Goal: Ask a question

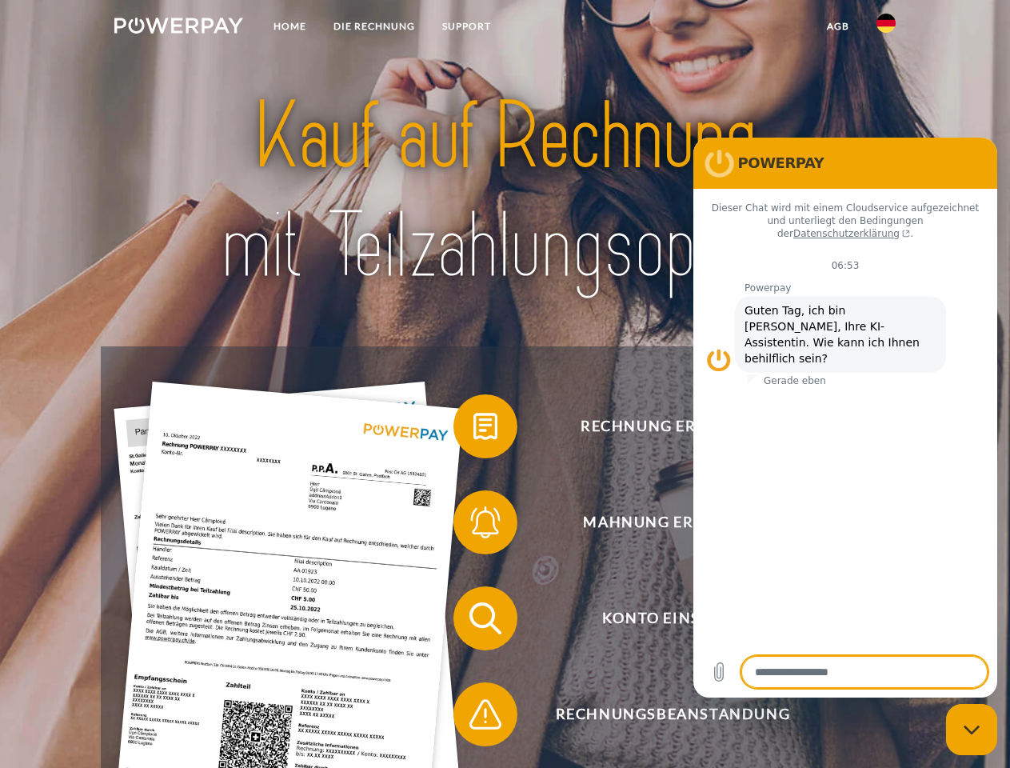
click at [178, 28] on img at bounding box center [178, 26] width 129 height 16
click at [886, 28] on img at bounding box center [886, 23] width 19 height 19
click at [837, 26] on link "agb" at bounding box center [838, 26] width 50 height 29
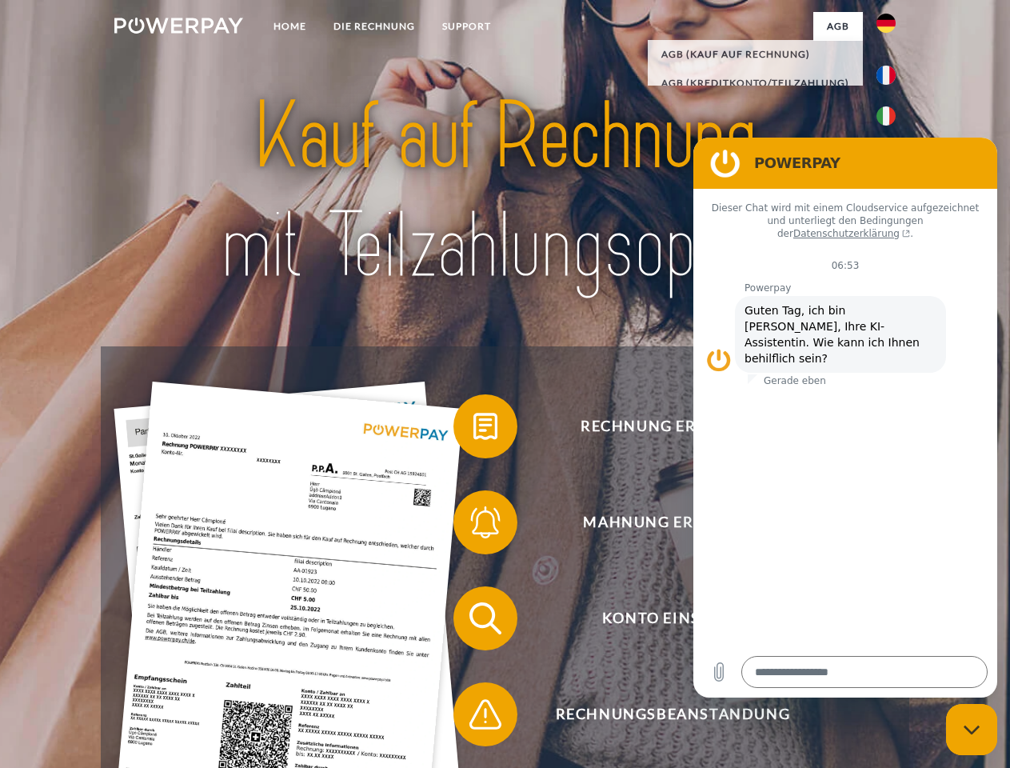
click at [474, 430] on span at bounding box center [462, 426] width 80 height 80
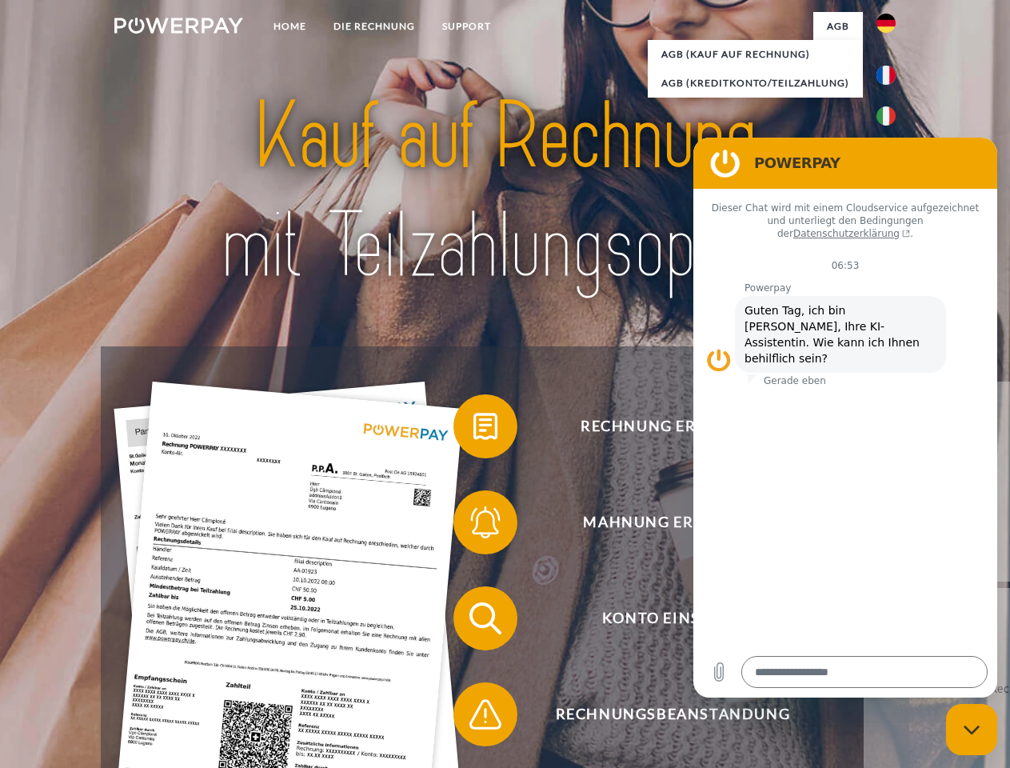
click at [474, 526] on span at bounding box center [462, 522] width 80 height 80
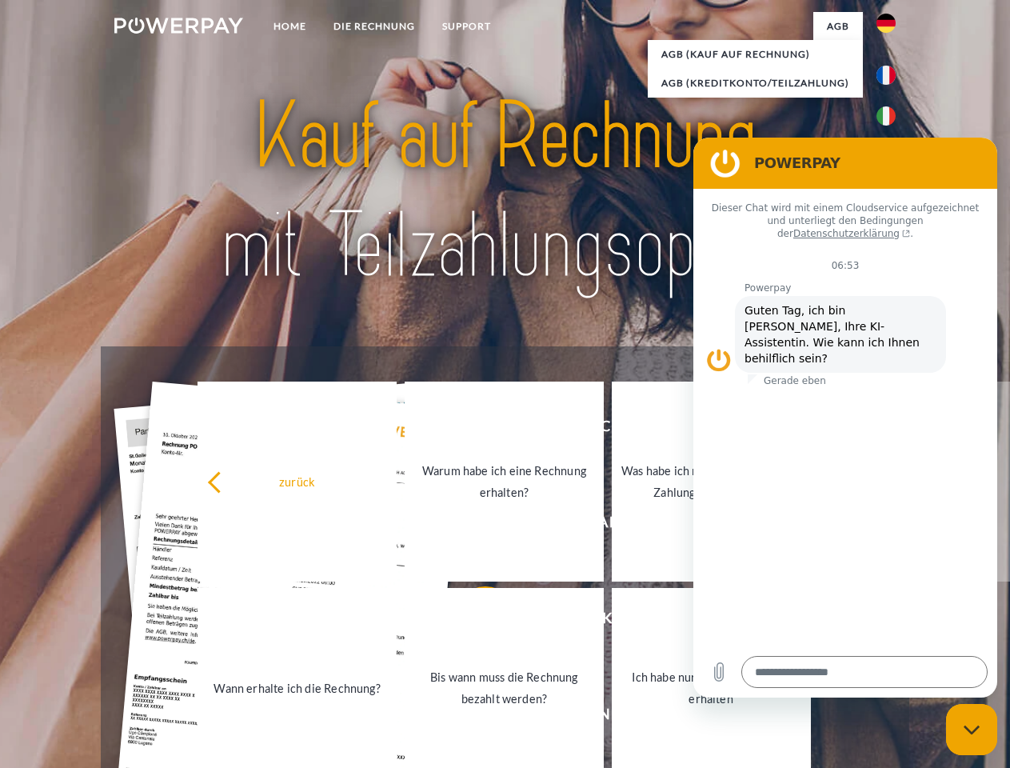
click at [474, 622] on link "Bis wann muss die Rechnung bezahlt werden?" at bounding box center [504, 688] width 199 height 200
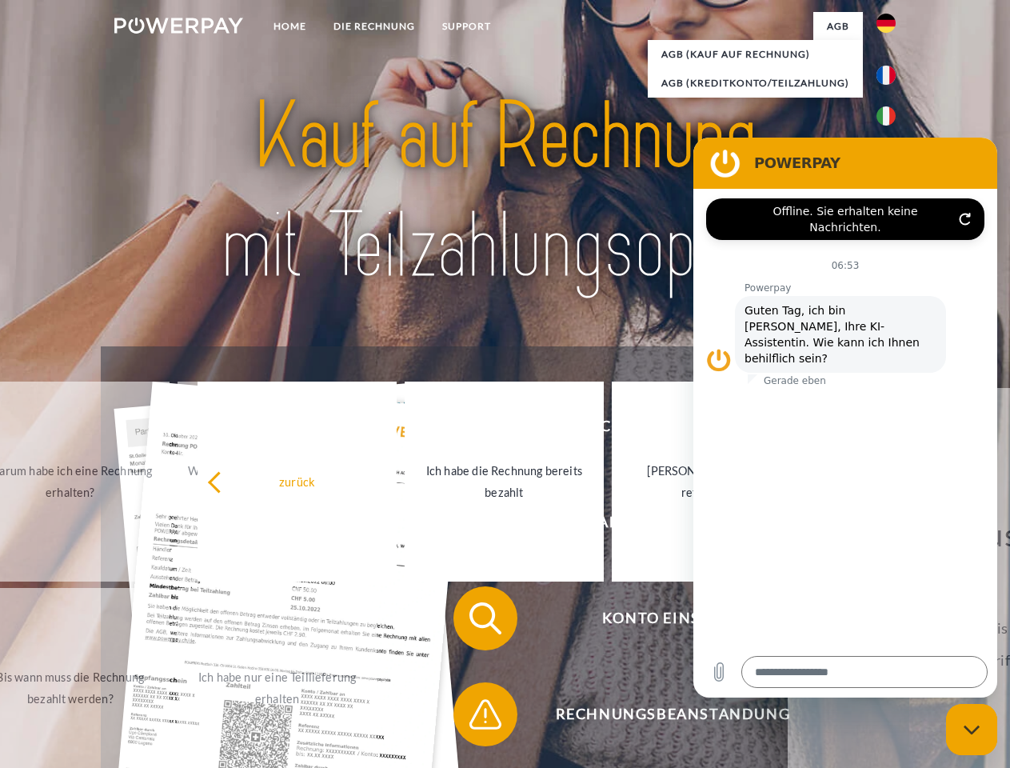
click at [474, 717] on span at bounding box center [462, 714] width 80 height 80
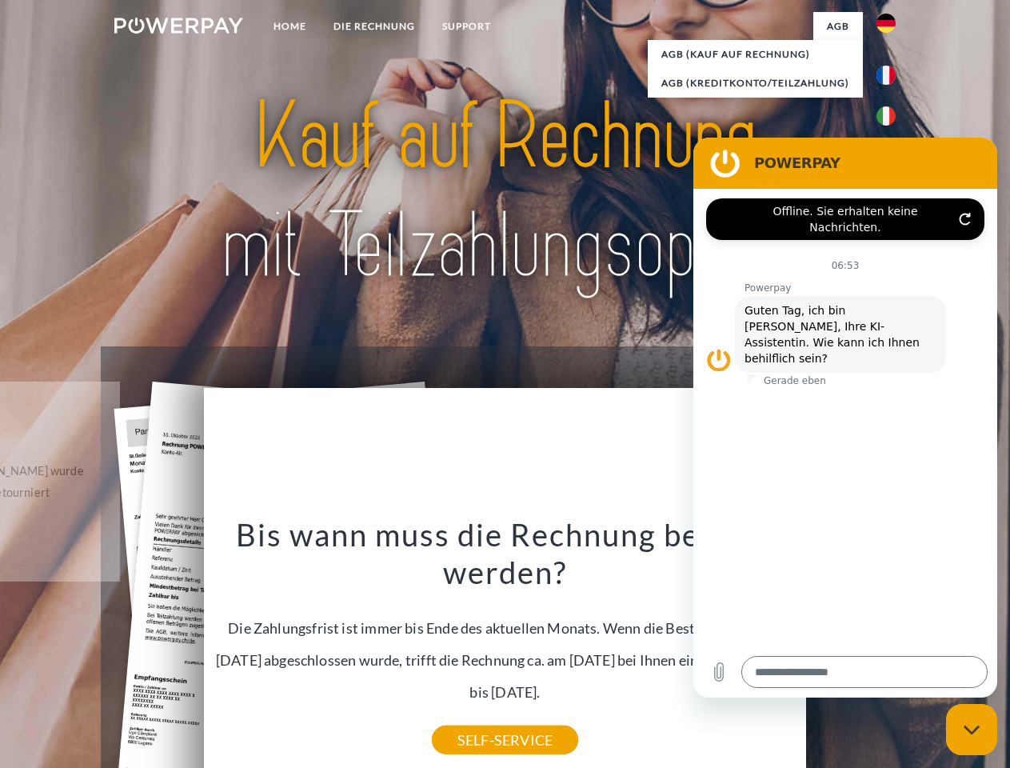
click at [972, 729] on icon "Messaging-Fenster schließen" at bounding box center [972, 730] width 17 height 10
type textarea "*"
